Goal: Information Seeking & Learning: Check status

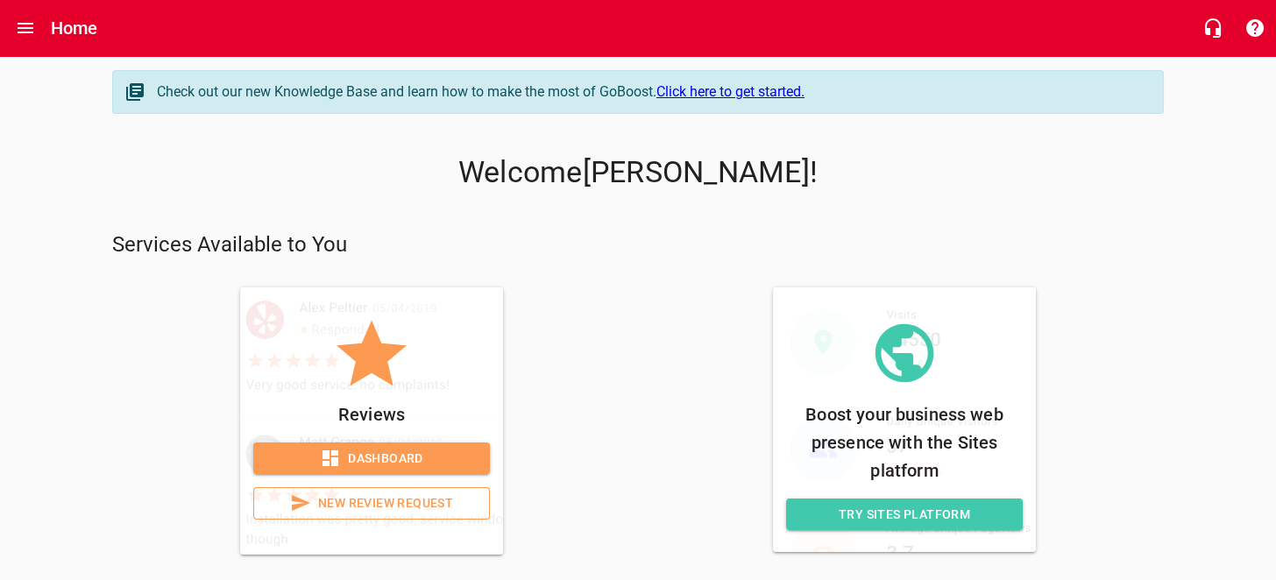
click at [446, 444] on link "Dashboard" at bounding box center [371, 458] width 237 height 32
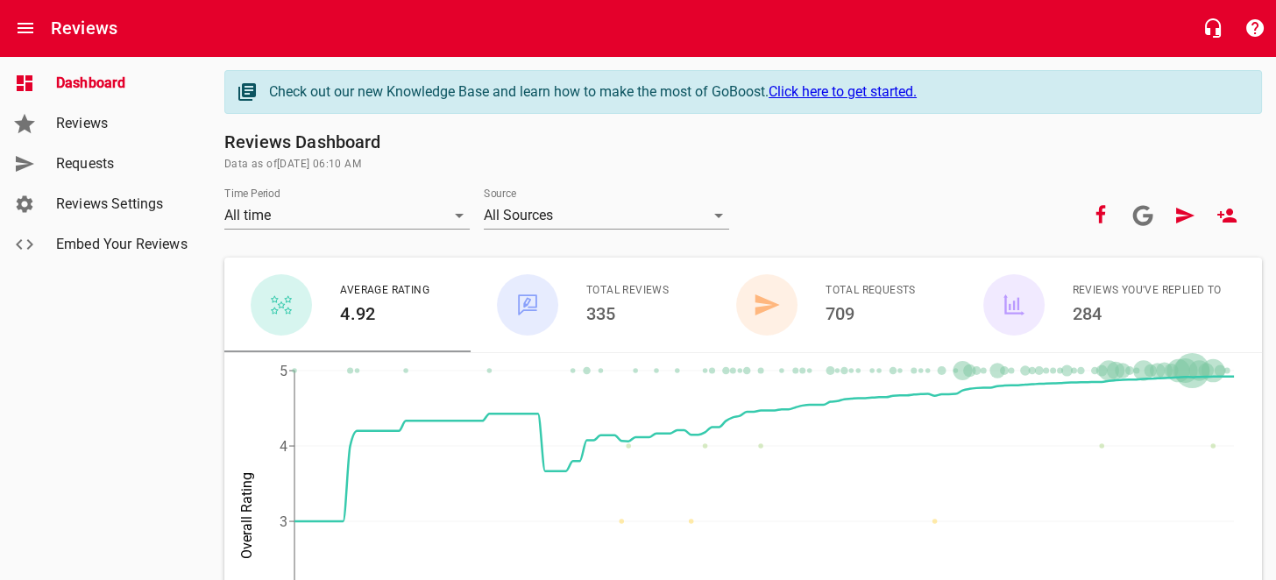
click at [120, 131] on span "Reviews" at bounding box center [122, 123] width 133 height 21
